Goal: Book appointment/travel/reservation

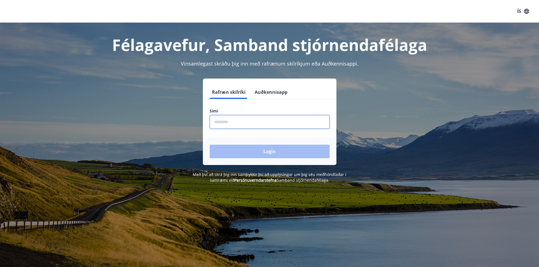
click at [262, 124] on input "phone" at bounding box center [270, 122] width 120 height 14
type input "********"
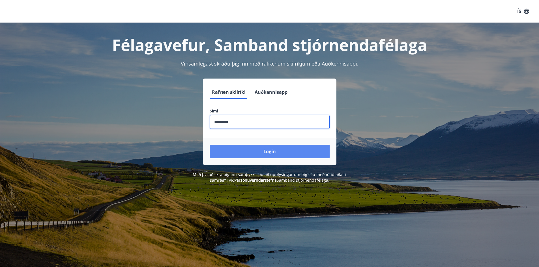
click at [290, 154] on button "Login" at bounding box center [270, 152] width 120 height 14
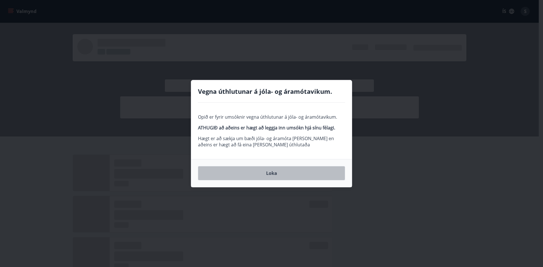
click at [271, 174] on button "Loka" at bounding box center [271, 173] width 147 height 14
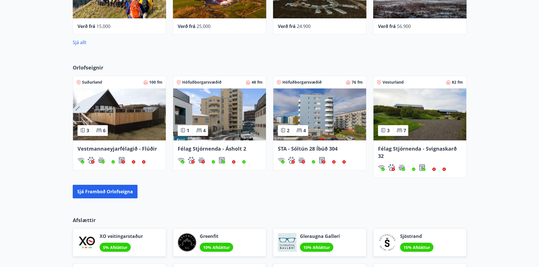
scroll to position [555, 0]
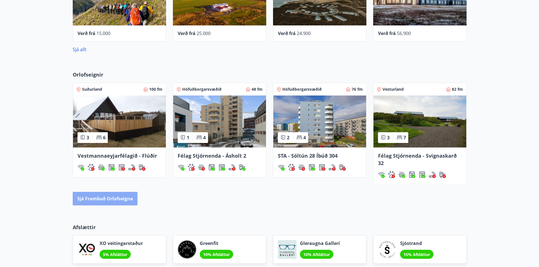
click at [135, 201] on button "Sjá framboð orlofseigna" at bounding box center [105, 199] width 65 height 14
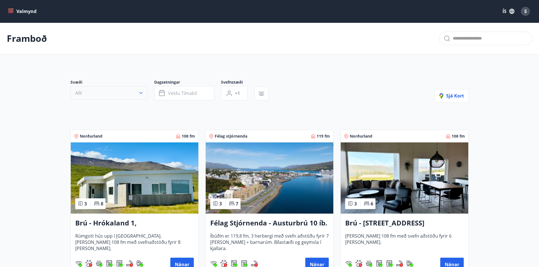
click at [142, 93] on icon "button" at bounding box center [141, 93] width 6 height 6
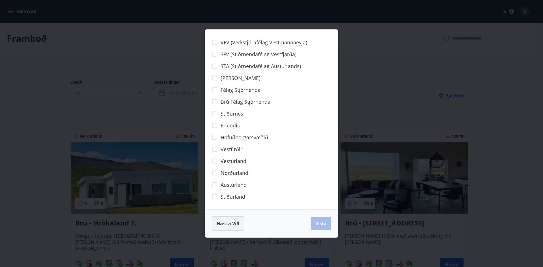
click at [229, 226] on span "Hætta við" at bounding box center [228, 224] width 23 height 6
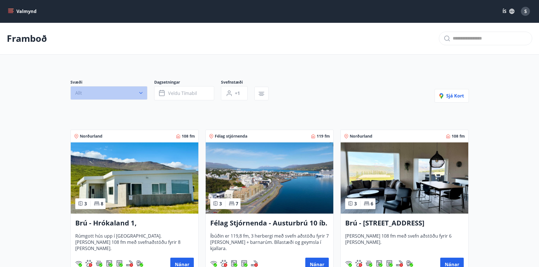
click at [140, 94] on icon "button" at bounding box center [141, 93] width 6 height 6
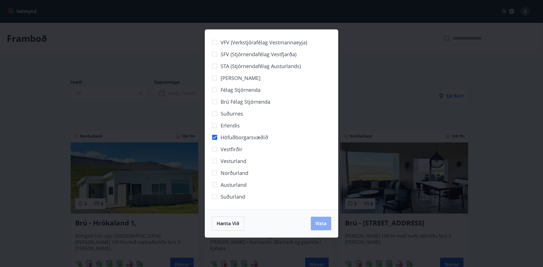
click at [318, 225] on span "Vista" at bounding box center [320, 224] width 11 height 6
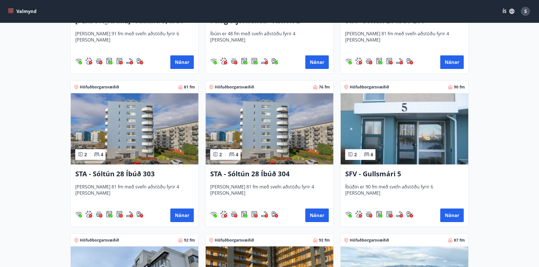
scroll to position [206, 0]
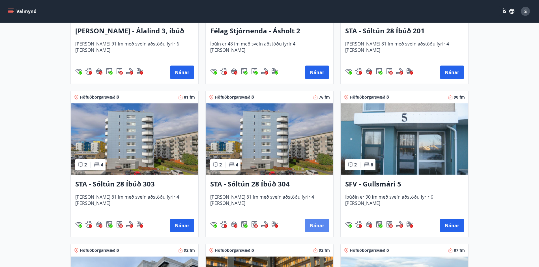
click at [316, 227] on button "Nánar" at bounding box center [316, 226] width 23 height 14
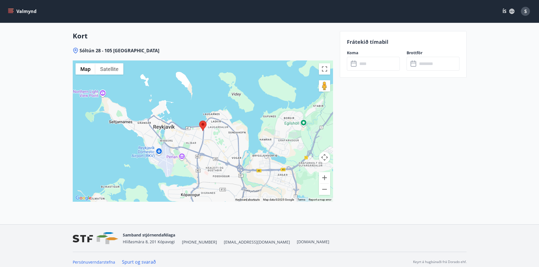
scroll to position [693, 0]
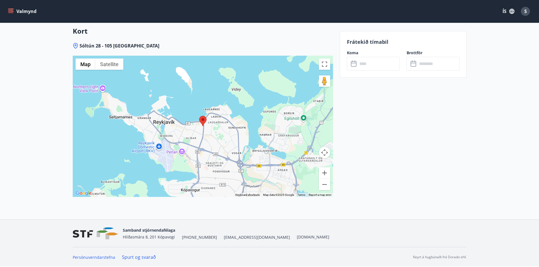
click at [12, 11] on icon "menu" at bounding box center [11, 11] width 6 height 6
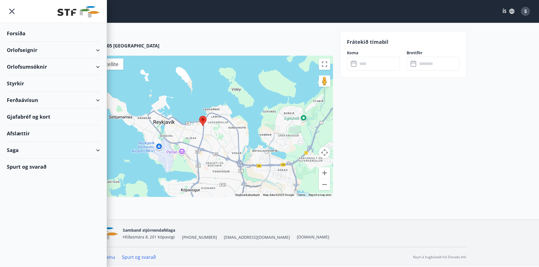
click at [93, 51] on div "Orlofseignir" at bounding box center [53, 50] width 93 height 17
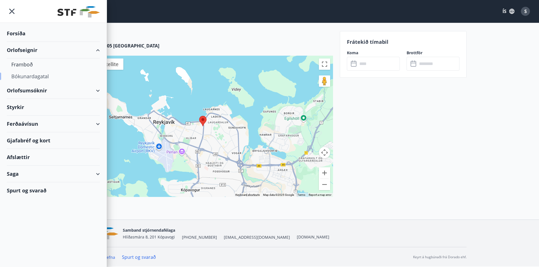
click at [40, 76] on div "Bókunardagatal" at bounding box center [53, 76] width 84 height 12
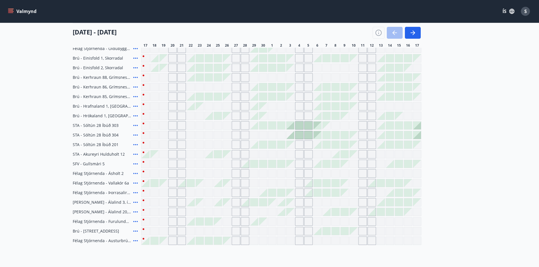
scroll to position [137, 0]
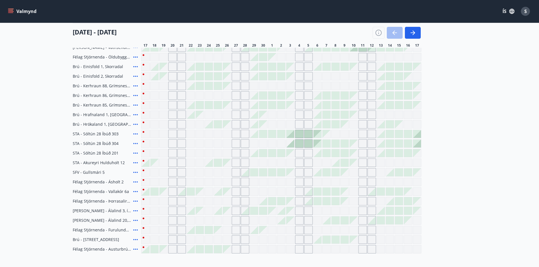
click at [163, 182] on div "Gráir dagar eru ekki bókanlegir" at bounding box center [163, 182] width 8 height 8
click at [134, 182] on icon at bounding box center [135, 182] width 7 height 7
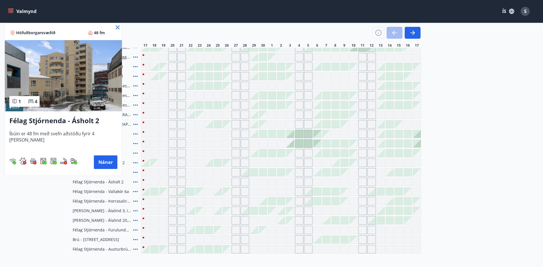
click at [114, 29] on icon at bounding box center [117, 27] width 7 height 7
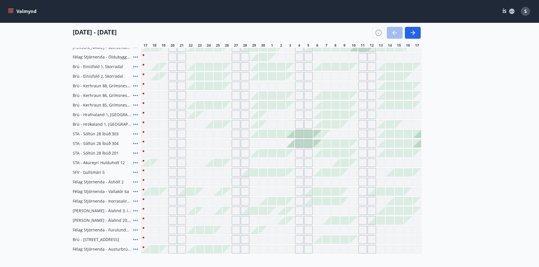
click at [172, 184] on div "Gráir dagar eru ekki bókanlegir" at bounding box center [172, 182] width 8 height 8
drag, startPoint x: 46, startPoint y: 195, endPoint x: 163, endPoint y: 181, distance: 118.5
click at [46, 195] on main "Bókunardagatal Svæði Allt Dagsetningar Veldu tímabil Svefnstæði +1 [DATE] - [DA…" at bounding box center [269, 69] width 539 height 369
click at [156, 194] on div at bounding box center [154, 192] width 8 height 8
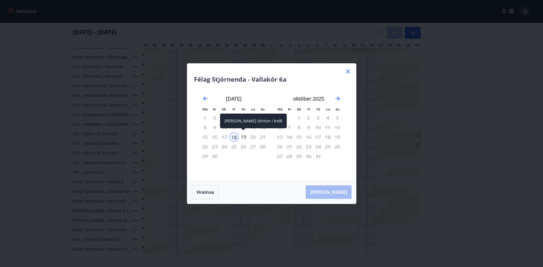
click at [244, 136] on div "19" at bounding box center [244, 137] width 10 height 10
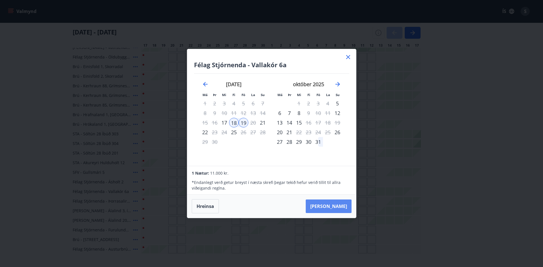
click at [339, 205] on button "[PERSON_NAME]" at bounding box center [329, 207] width 46 height 14
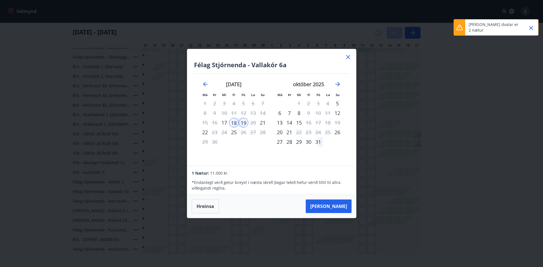
click at [349, 58] on icon at bounding box center [348, 57] width 4 height 4
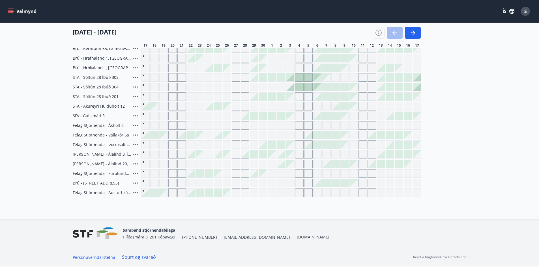
scroll to position [109, 0]
